Goal: Find specific fact: Locate a discrete piece of known information

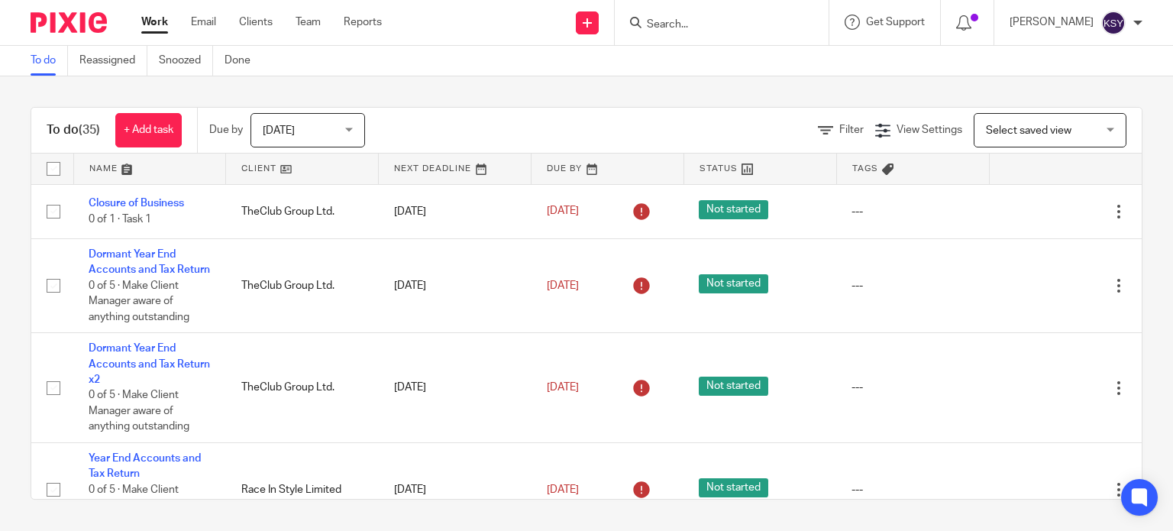
click at [712, 28] on input "Search" at bounding box center [713, 25] width 137 height 14
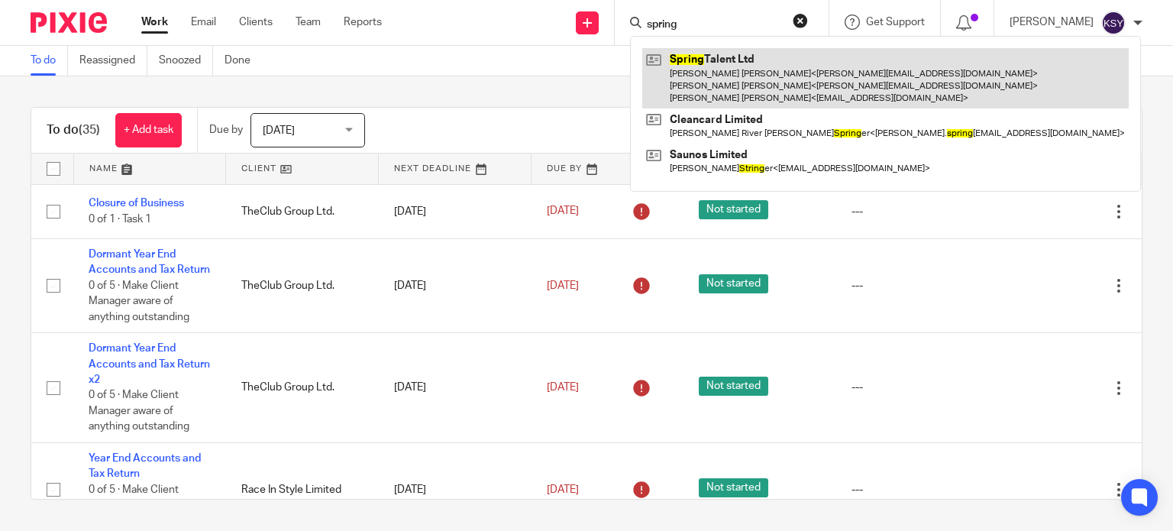
type input "spring"
click at [707, 70] on link at bounding box center [885, 78] width 487 height 60
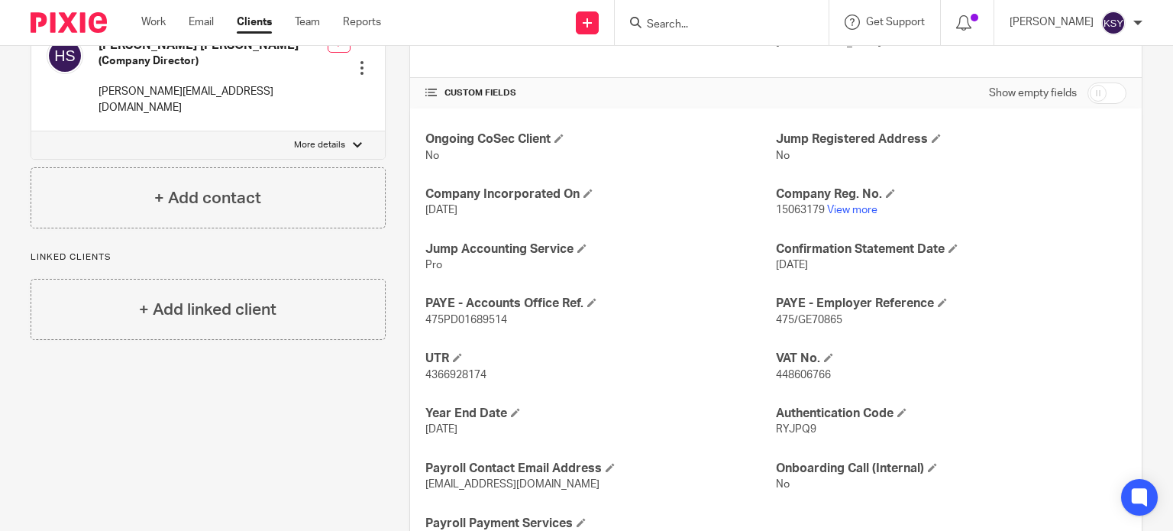
scroll to position [547, 0]
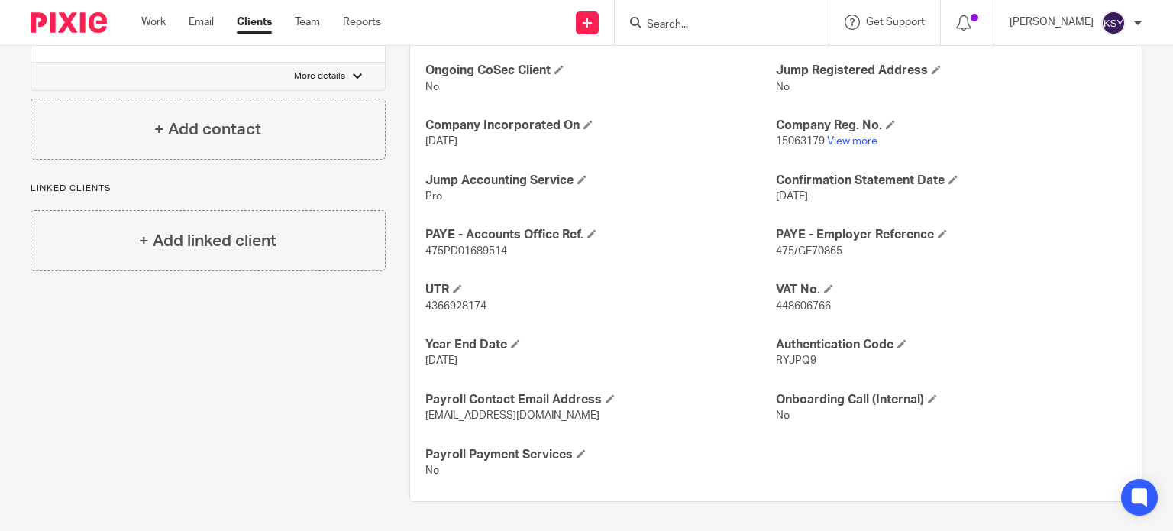
click at [784, 299] on p "448606766" at bounding box center [951, 306] width 351 height 15
click at [804, 142] on span "15063179" at bounding box center [800, 141] width 49 height 11
drag, startPoint x: 804, startPoint y: 142, endPoint x: 791, endPoint y: 141, distance: 13.1
click at [791, 141] on span "15063179" at bounding box center [800, 141] width 49 height 11
copy span "15063179"
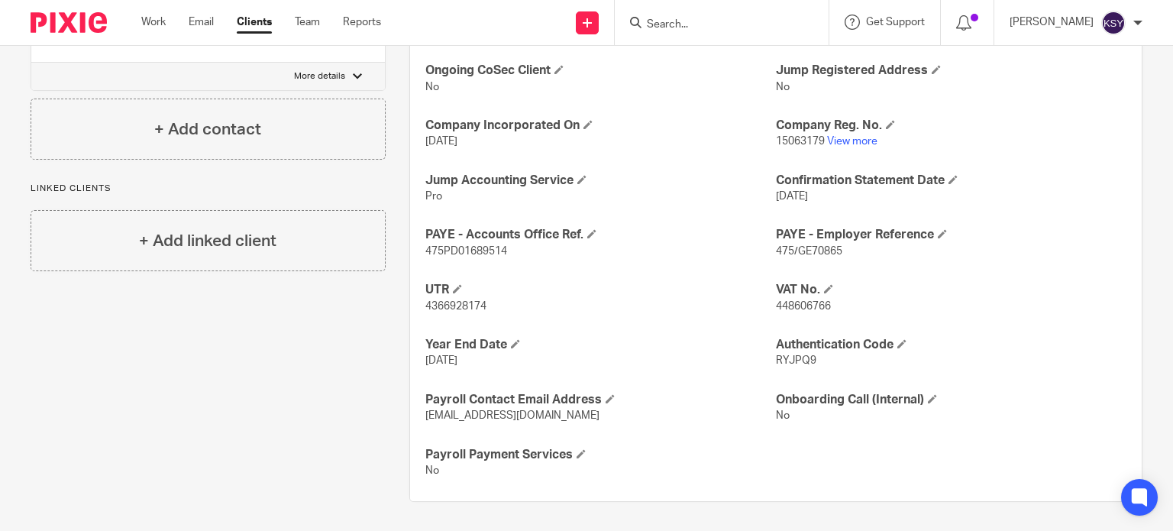
click at [780, 364] on span "RYJPQ9" at bounding box center [796, 360] width 40 height 11
copy span "RYJPQ9"
